Goal: Find specific page/section: Find specific page/section

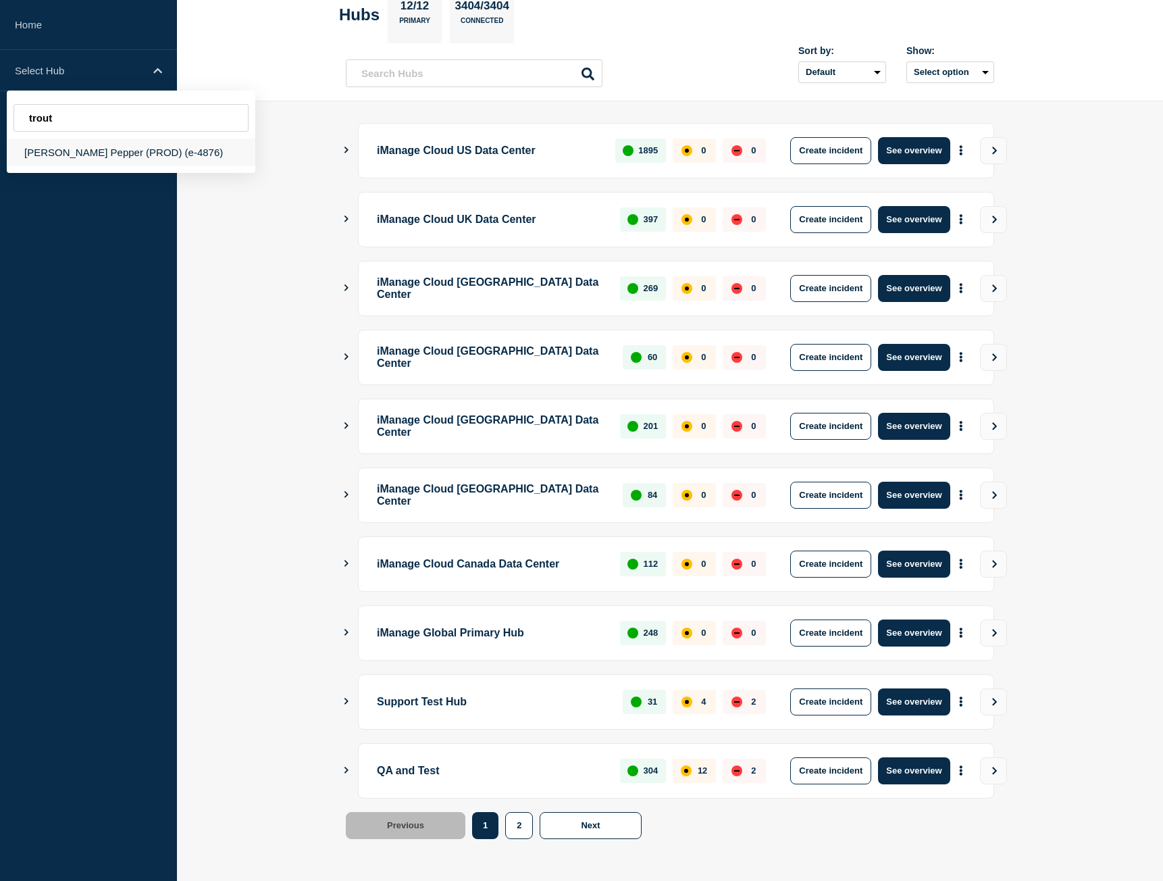
type input "trout"
click at [109, 163] on div "[PERSON_NAME] Pepper (PROD) (e-4876)" at bounding box center [131, 152] width 249 height 28
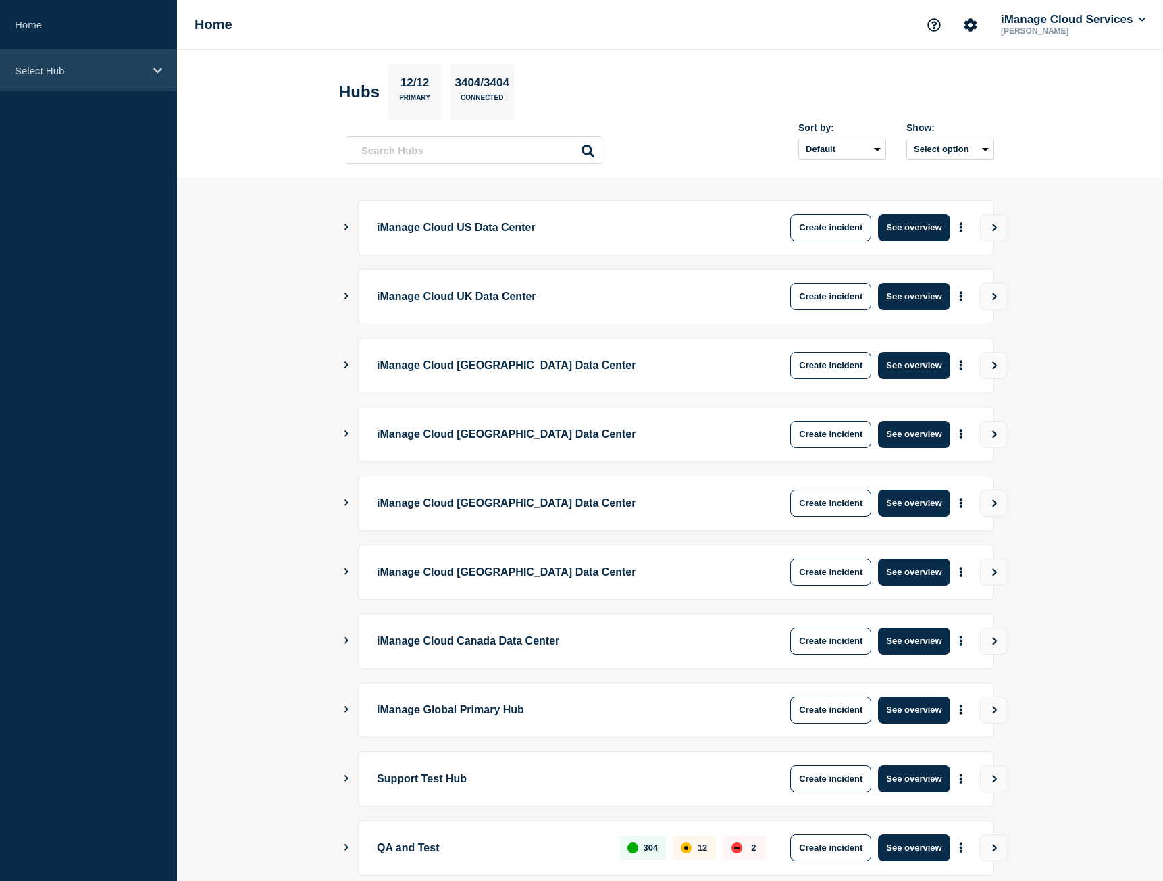
click at [74, 76] on p "Select Hub" at bounding box center [80, 70] width 130 height 11
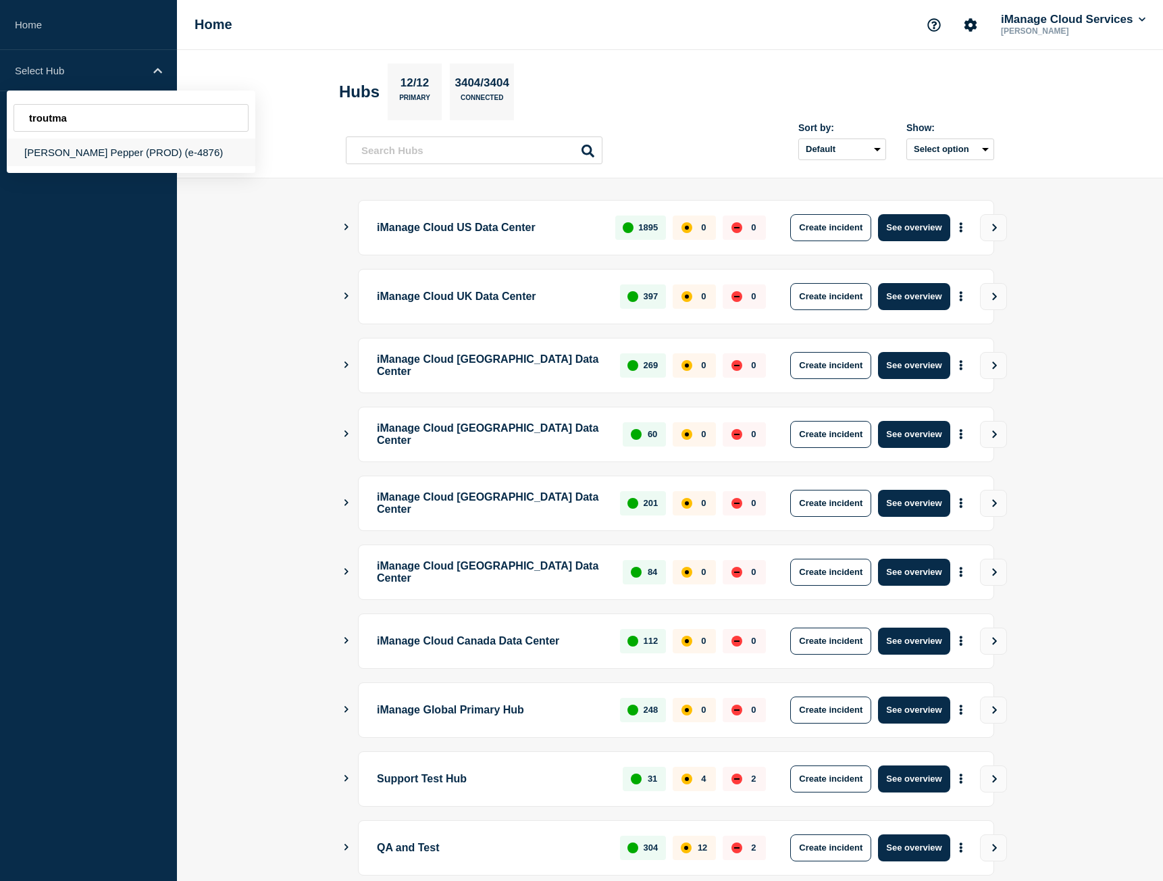
type input "troutma"
click at [140, 159] on div "[PERSON_NAME] Pepper (PROD) (e-4876)" at bounding box center [131, 152] width 249 height 28
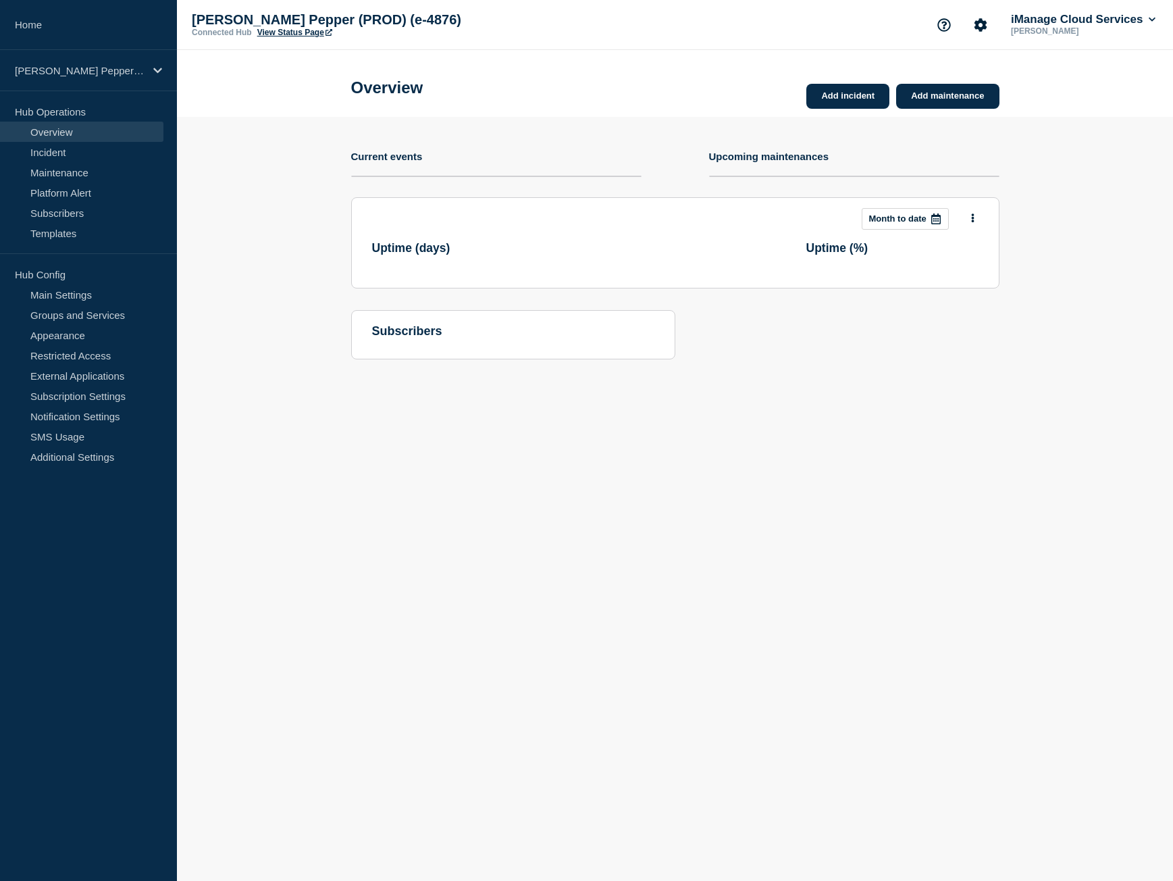
click at [305, 36] on link "View Status Page" at bounding box center [294, 32] width 75 height 9
